Goal: Transaction & Acquisition: Purchase product/service

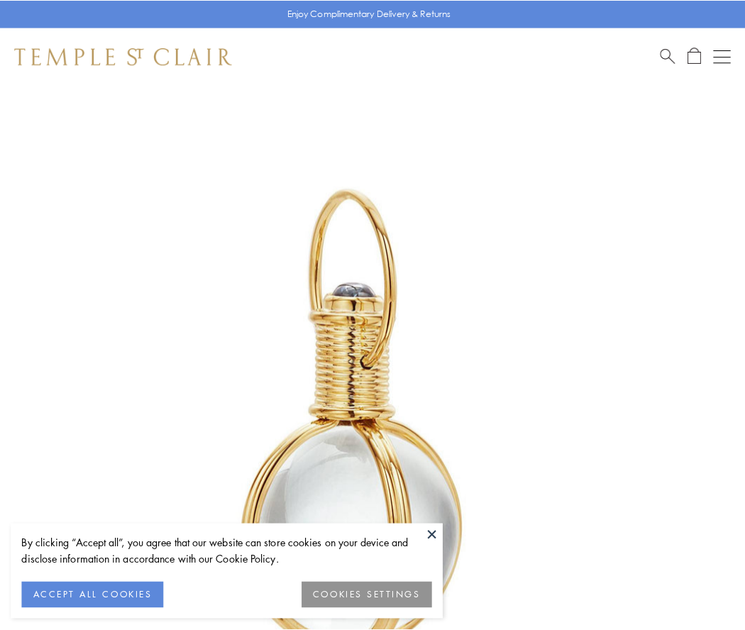
scroll to position [371, 0]
